Goal: Obtain resource: Download file/media

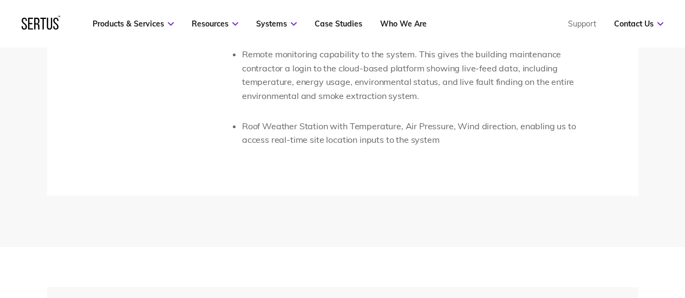
scroll to position [2383, 0]
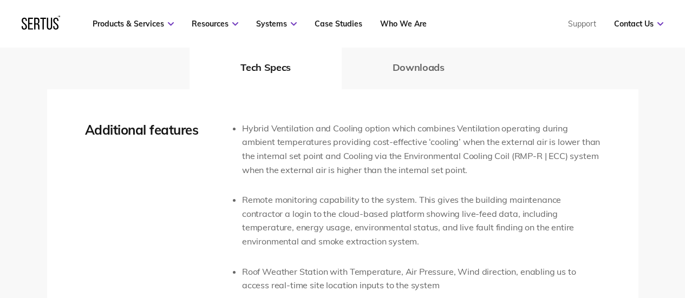
click at [419, 47] on nav "Products & Services Resources Systems Case Studies Who We Are Support Contact U…" at bounding box center [343, 24] width 642 height 48
click at [420, 56] on button "Downloads" at bounding box center [419, 67] width 154 height 43
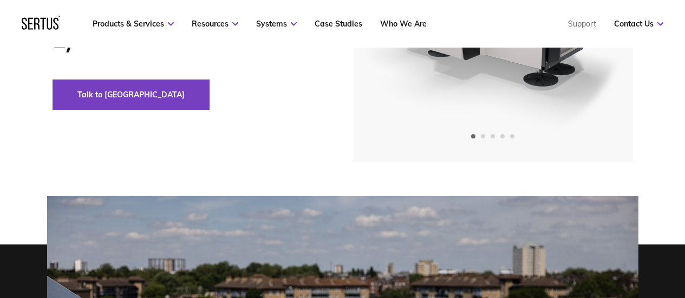
scroll to position [0, 0]
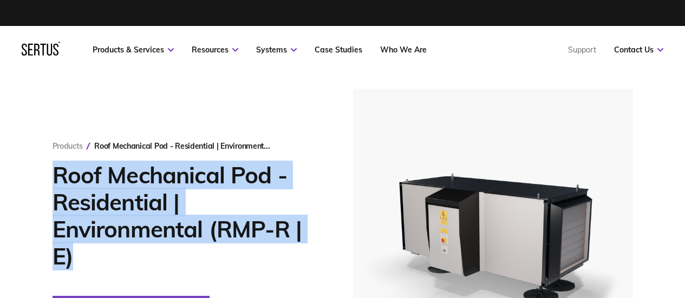
drag, startPoint x: 54, startPoint y: 174, endPoint x: 120, endPoint y: 262, distance: 109.5
click at [120, 262] on h1 "Roof Mechanical Pod - Residential | Environmental (RMP-R | E)" at bounding box center [187, 216] width 268 height 108
copy h1 "Roof Mechanical Pod - Residential | Environmental (RMP-R | E)"
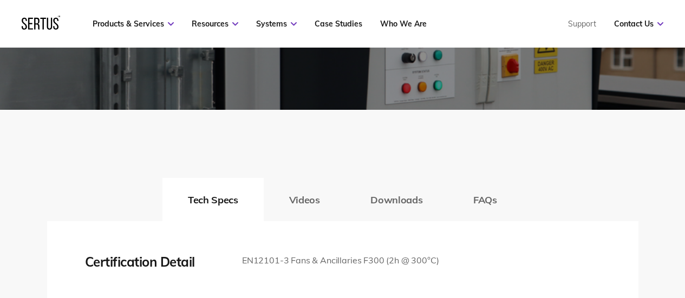
scroll to position [1805, 0]
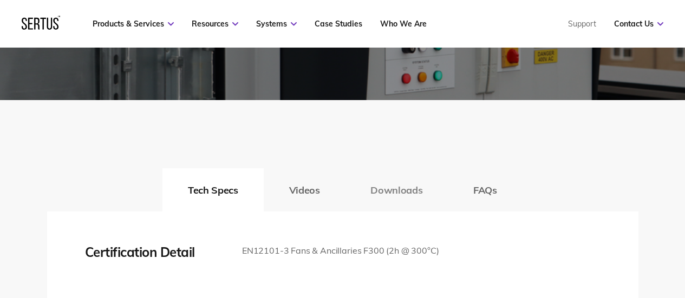
click at [381, 212] on button "Downloads" at bounding box center [396, 189] width 103 height 43
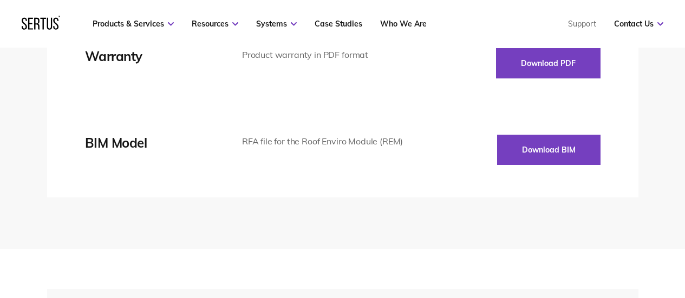
scroll to position [2274, 0]
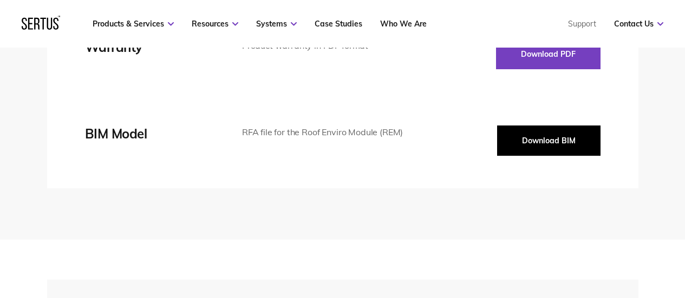
click at [531, 156] on button "Download BIM" at bounding box center [548, 141] width 103 height 30
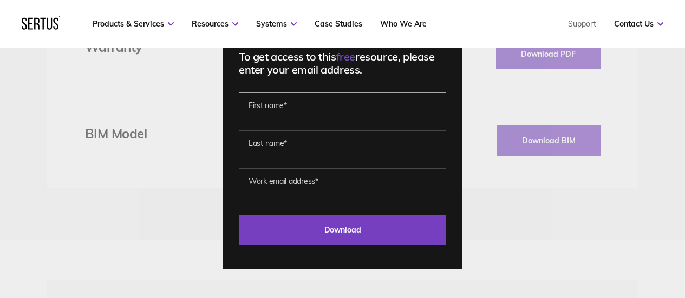
click at [248, 106] on input "text" at bounding box center [342, 106] width 207 height 26
type input "[PERSON_NAME]"
type input "Thagapillai"
click at [324, 180] on input "[EMAIL_ADDRESS][DOMAIN_NAME]" at bounding box center [342, 181] width 207 height 26
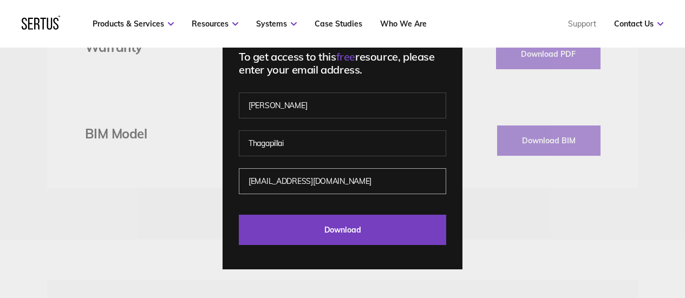
click at [324, 180] on input "[EMAIL_ADDRESS][DOMAIN_NAME]" at bounding box center [342, 181] width 207 height 26
type input "[EMAIL_ADDRESS][DOMAIN_NAME]"
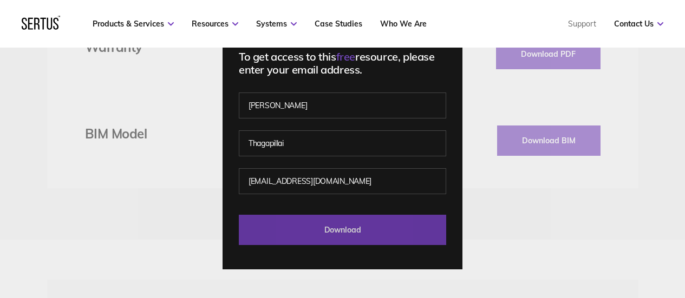
click at [355, 230] on input "Download" at bounding box center [342, 230] width 207 height 30
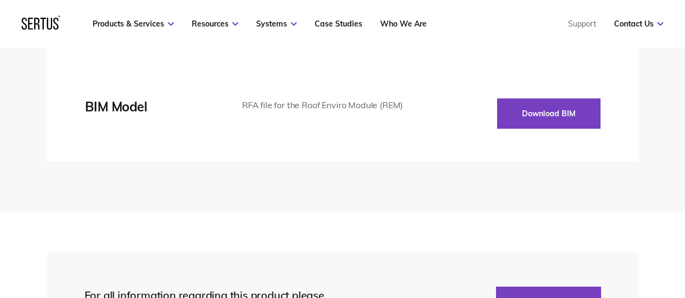
scroll to position [2311, 0]
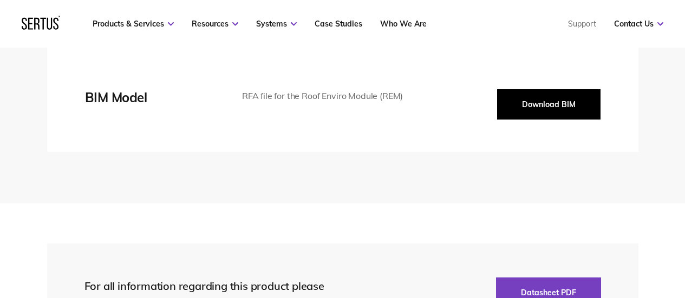
click at [525, 120] on button "Download BIM" at bounding box center [548, 104] width 103 height 30
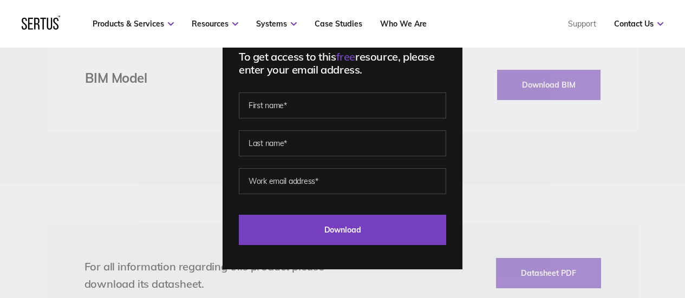
scroll to position [2346, 0]
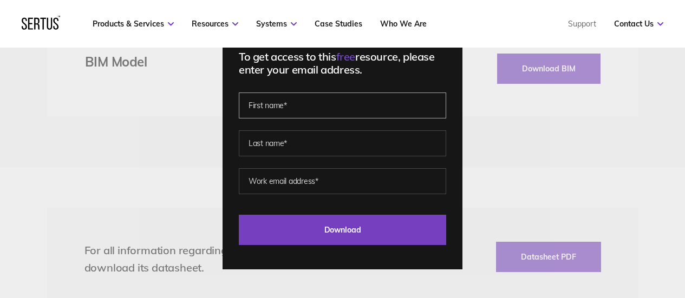
click at [325, 112] on input "text" at bounding box center [342, 106] width 207 height 26
type input "[PERSON_NAME]"
type input "Thagapillai"
click at [327, 190] on input "[EMAIL_ADDRESS][DOMAIN_NAME]" at bounding box center [342, 181] width 207 height 26
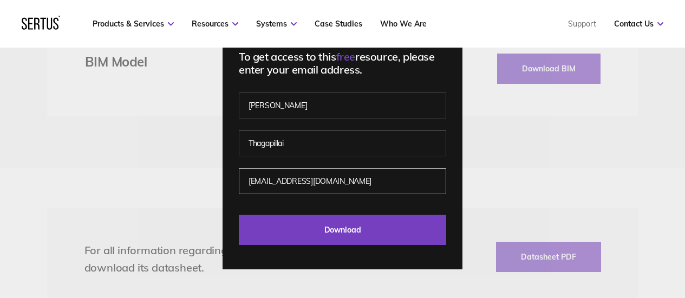
click at [327, 190] on input "[EMAIL_ADDRESS][DOMAIN_NAME]" at bounding box center [342, 181] width 207 height 26
type input "[EMAIL_ADDRESS][DOMAIN_NAME]"
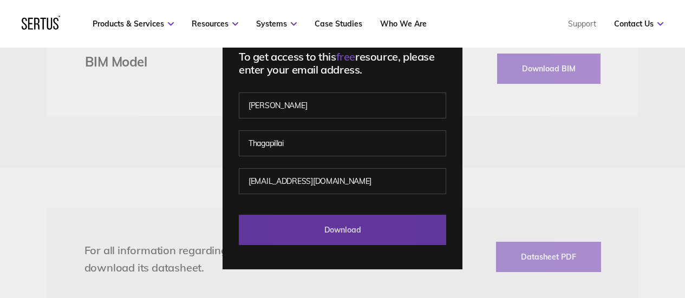
click at [351, 231] on input "Download" at bounding box center [342, 230] width 207 height 30
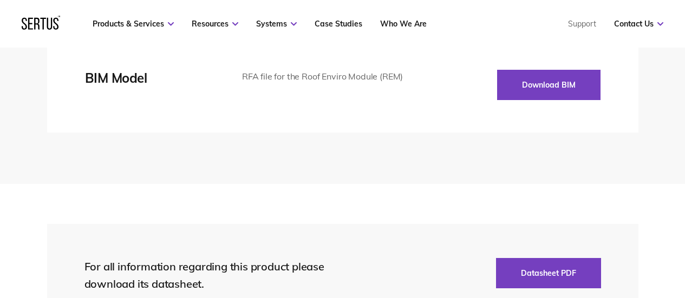
scroll to position [2311, 0]
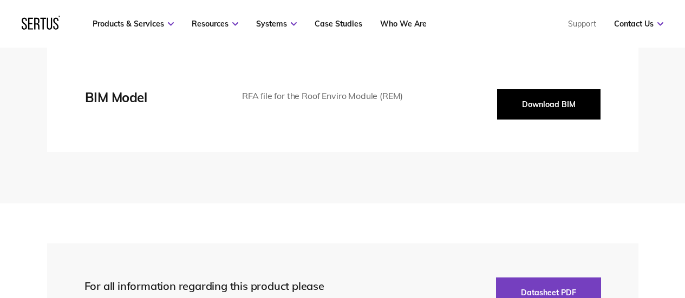
click at [532, 120] on button "Download BIM" at bounding box center [548, 104] width 103 height 30
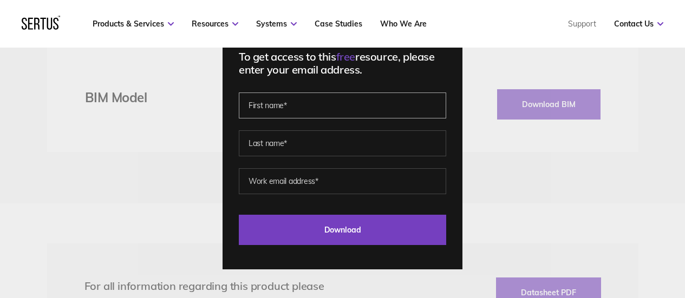
drag, startPoint x: 271, startPoint y: 105, endPoint x: 279, endPoint y: 110, distance: 9.8
click at [271, 105] on input "text" at bounding box center [342, 106] width 207 height 26
type input "[PERSON_NAME]"
type input "Thagapillai"
click at [334, 180] on input "[EMAIL_ADDRESS][DOMAIN_NAME]" at bounding box center [342, 181] width 207 height 26
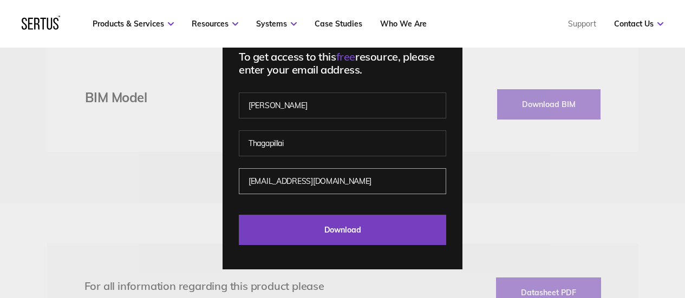
click at [334, 180] on input "[EMAIL_ADDRESS][DOMAIN_NAME]" at bounding box center [342, 181] width 207 height 26
type input "[EMAIL_ADDRESS][DOMAIN_NAME]"
click at [408, 180] on input "[EMAIL_ADDRESS][DOMAIN_NAME]" at bounding box center [342, 181] width 207 height 26
drag, startPoint x: 497, startPoint y: 208, endPoint x: 481, endPoint y: 212, distance: 16.2
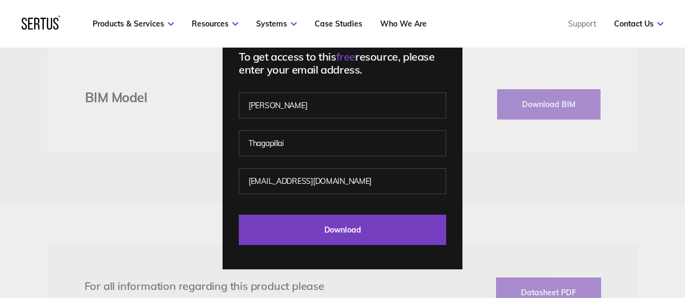
click at [497, 208] on div "To get access to this free resource, please enter your email address. [PERSON_N…" at bounding box center [342, 149] width 685 height 298
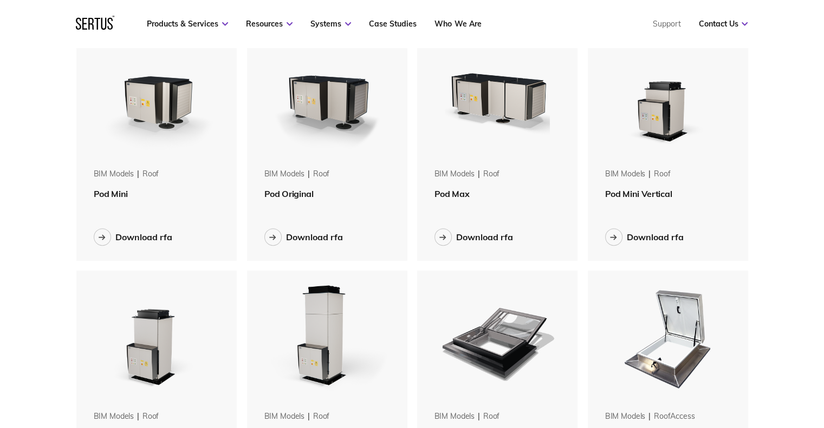
scroll to position [288, 0]
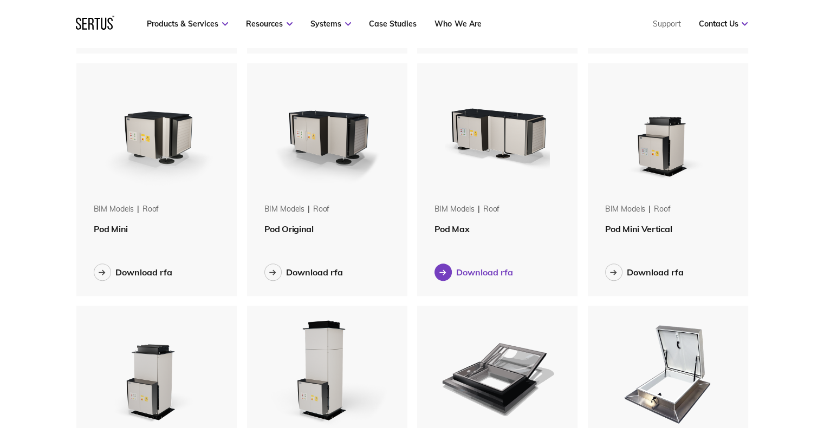
click at [445, 270] on icon at bounding box center [442, 273] width 7 height 6
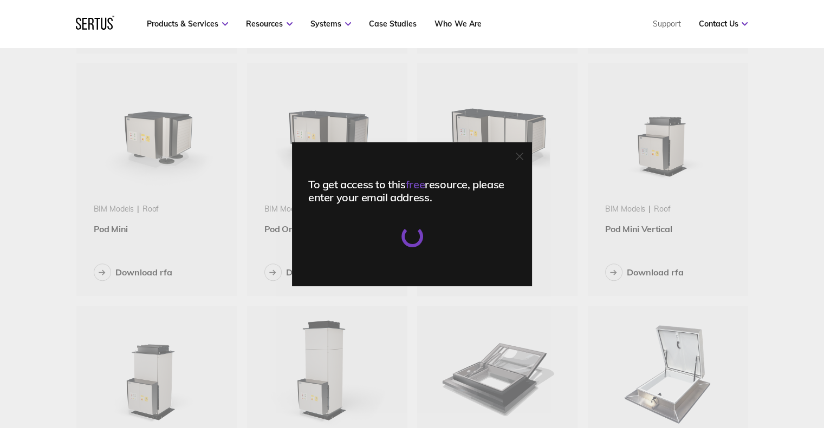
scroll to position [5, 5]
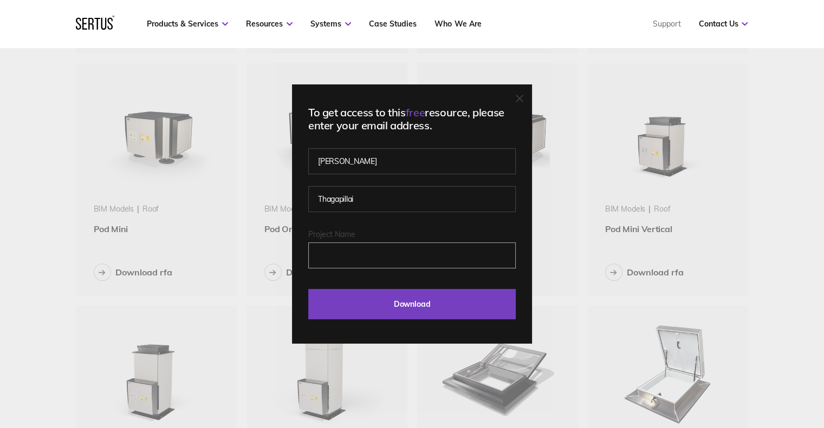
click at [380, 251] on input "Project Name" at bounding box center [411, 256] width 207 height 26
click at [357, 262] on input "Project Name" at bounding box center [411, 256] width 207 height 26
click at [363, 253] on input "Project Name" at bounding box center [411, 256] width 207 height 26
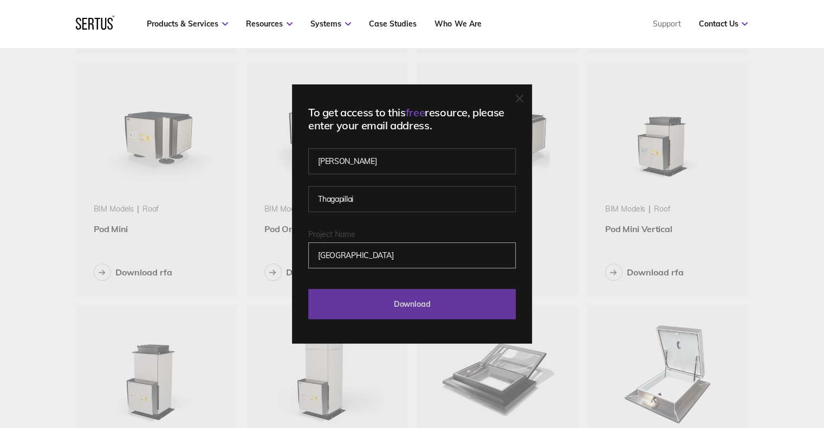
type input "Mill House"
click at [373, 298] on input "Download" at bounding box center [411, 304] width 207 height 30
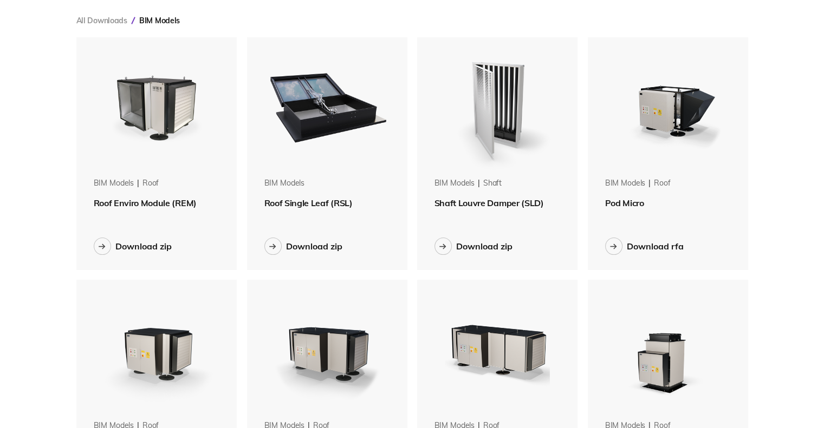
scroll to position [72, 0]
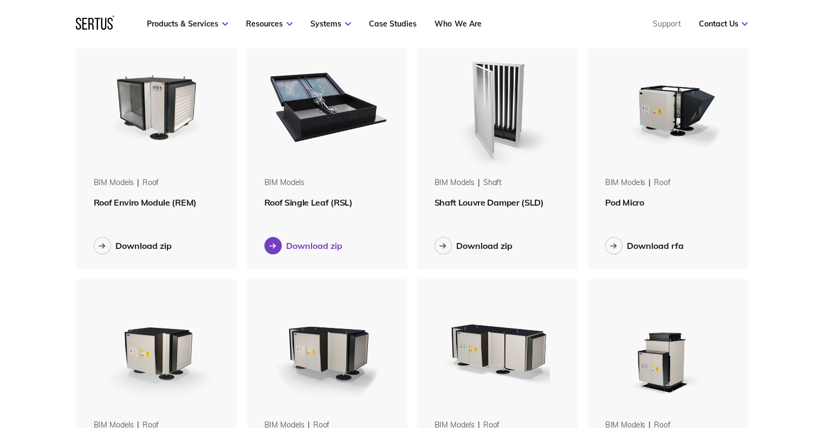
click at [328, 247] on div "Download zip" at bounding box center [314, 245] width 56 height 11
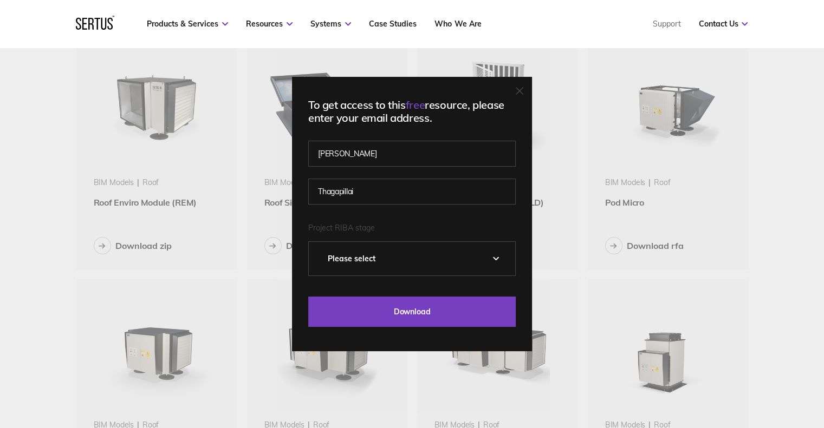
click at [379, 265] on select "Please Select 0 – Strategic Definition 1 - Preparation & Brief 2 - Concept Desi…" at bounding box center [412, 259] width 206 height 34
click at [312, 242] on select "Please Select 0 – Strategic Definition 1 - Preparation & Brief 2 - Concept Desi…" at bounding box center [412, 259] width 206 height 34
drag, startPoint x: 390, startPoint y: 254, endPoint x: 393, endPoint y: 272, distance: 18.2
click at [390, 254] on select "Please Select 0 – Strategic Definition 1 - Preparation & Brief 2 - Concept Desi…" at bounding box center [412, 259] width 206 height 34
select select "3 - Developed Design"
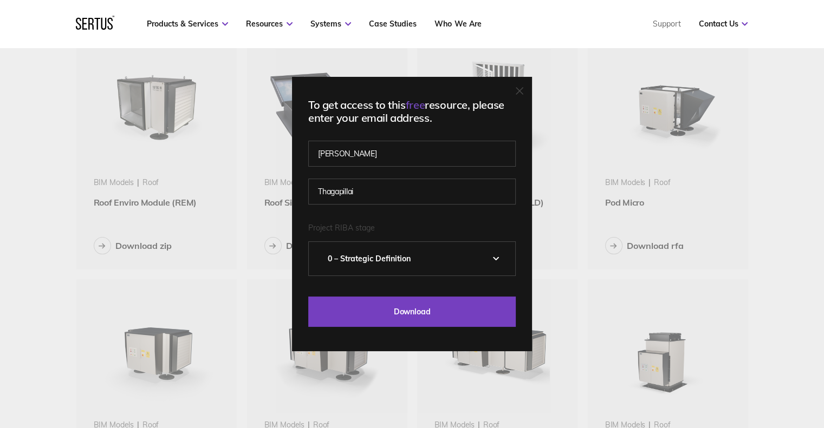
click at [312, 242] on select "Please Select 0 – Strategic Definition 1 - Preparation & Brief 2 - Concept Desi…" at bounding box center [412, 259] width 206 height 34
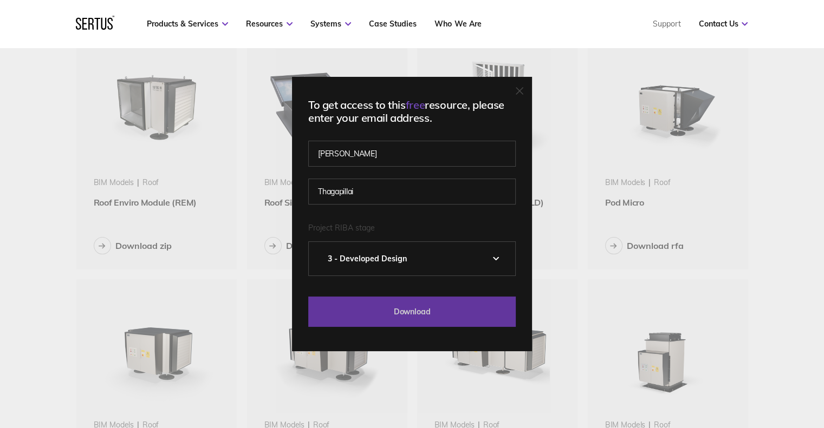
click at [409, 298] on input "Download" at bounding box center [411, 312] width 207 height 30
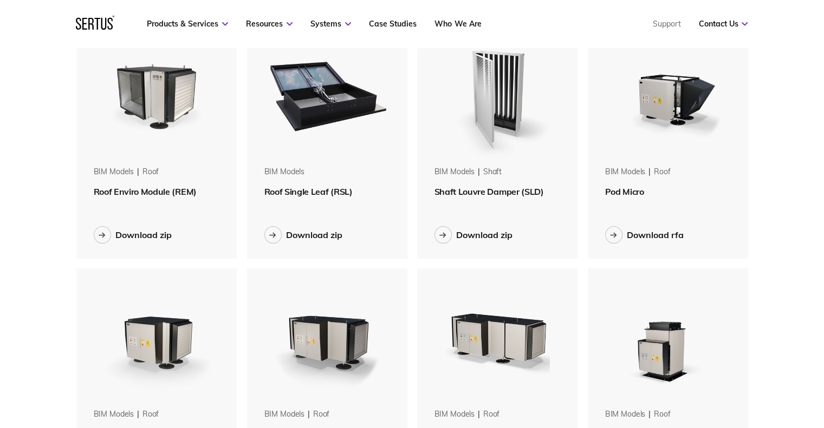
scroll to position [36, 0]
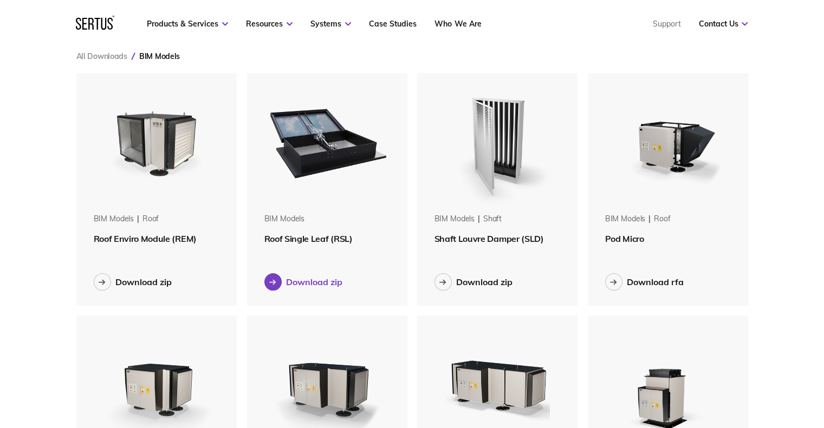
click at [273, 283] on icon at bounding box center [274, 282] width 2 height 4
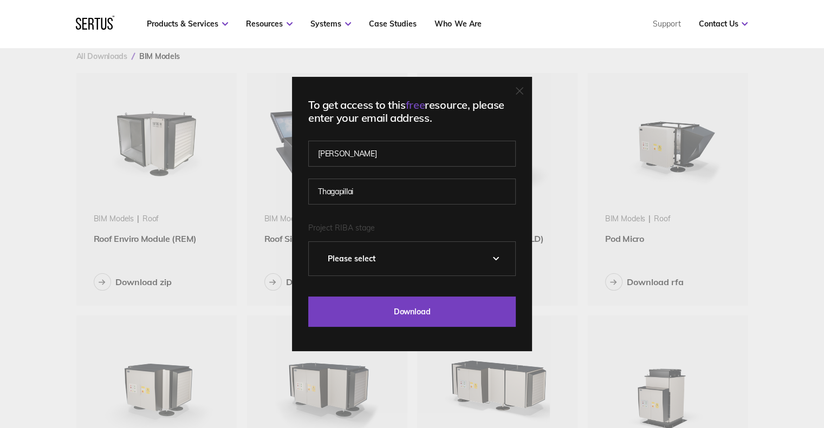
click at [370, 265] on select "Please Select 0 – Strategic Definition 1 - Preparation & Brief 2 - Concept Desi…" at bounding box center [412, 259] width 206 height 34
select select "4 - Technical Design"
click at [312, 242] on select "Please Select 0 – Strategic Definition 1 - Preparation & Brief 2 - Concept Desi…" at bounding box center [412, 259] width 206 height 34
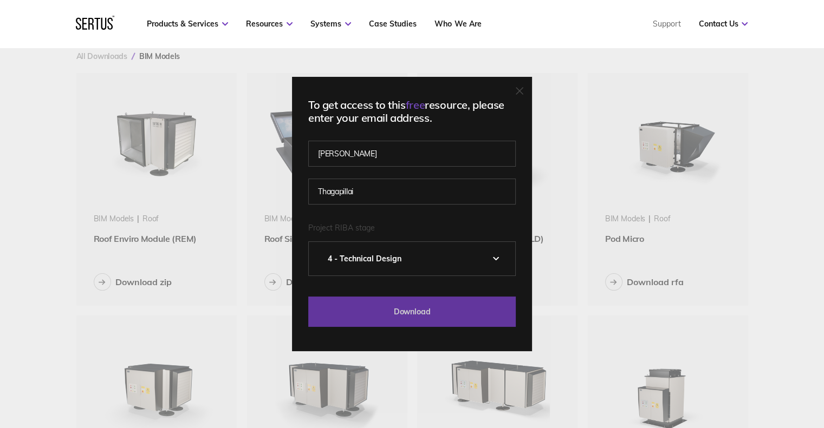
click at [378, 298] on input "Download" at bounding box center [411, 312] width 207 height 30
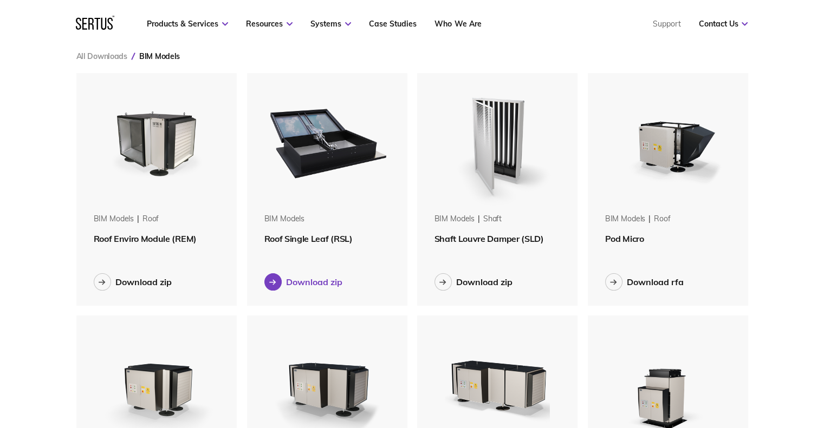
click at [278, 283] on div at bounding box center [272, 281] width 17 height 17
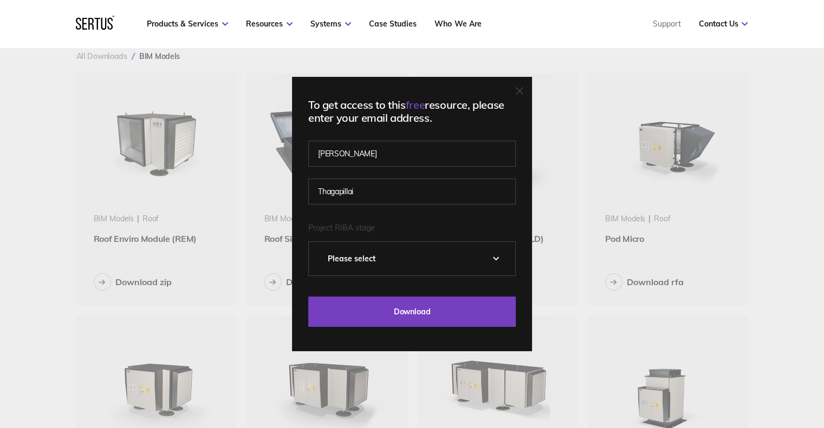
click at [369, 264] on select "Please Select 0 – Strategic Definition 1 - Preparation & Brief 2 - Concept Desi…" at bounding box center [412, 259] width 206 height 34
select select "3 - Developed Design"
click at [312, 242] on select "Please Select 0 – Strategic Definition 1 - Preparation & Brief 2 - Concept Desi…" at bounding box center [412, 259] width 206 height 34
drag, startPoint x: 418, startPoint y: 103, endPoint x: 446, endPoint y: 105, distance: 28.2
click at [446, 105] on div "To get access to this free resource, please enter your email address." at bounding box center [411, 112] width 207 height 26
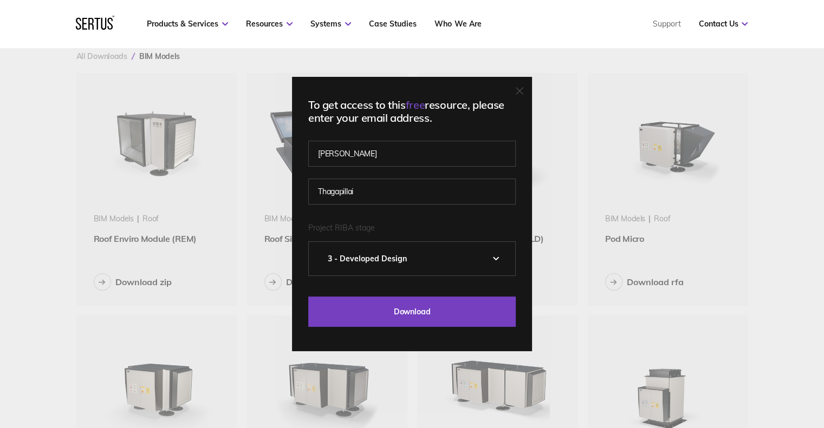
click at [406, 119] on div "To get access to this free resource, please enter your email address." at bounding box center [411, 112] width 207 height 26
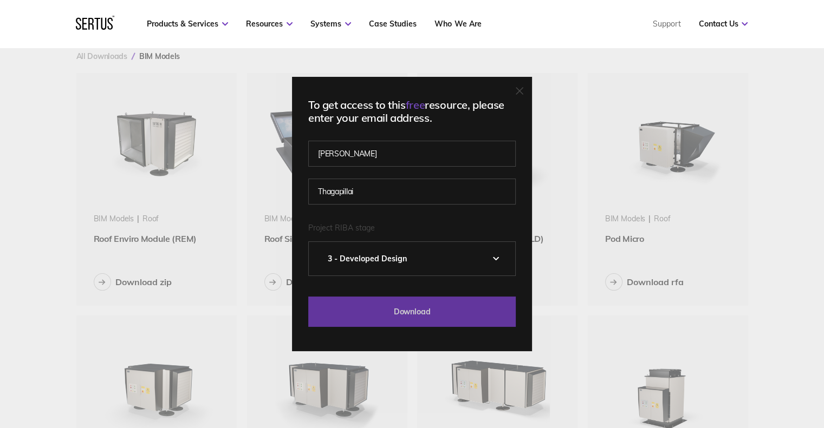
click at [391, 298] on input "Download" at bounding box center [411, 312] width 207 height 30
